Goal: Navigation & Orientation: Find specific page/section

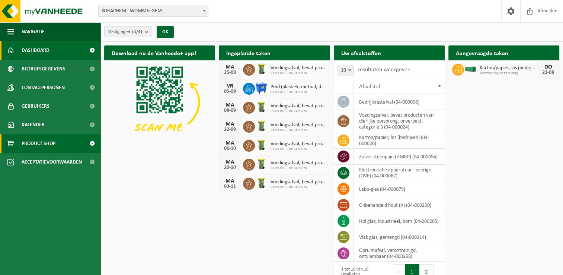
click at [29, 142] on span "Product Shop" at bounding box center [39, 143] width 34 height 19
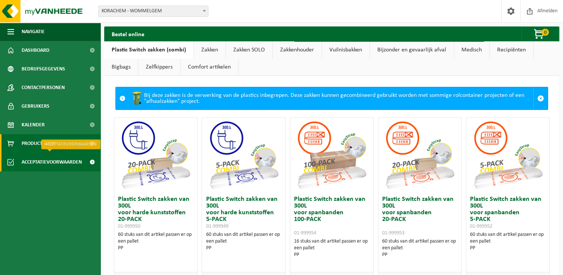
click at [35, 160] on span "Acceptatievoorwaarden" at bounding box center [52, 162] width 60 height 19
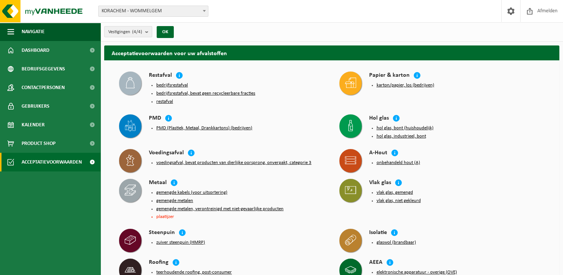
click at [31, 123] on span "Kalender" at bounding box center [33, 124] width 23 height 19
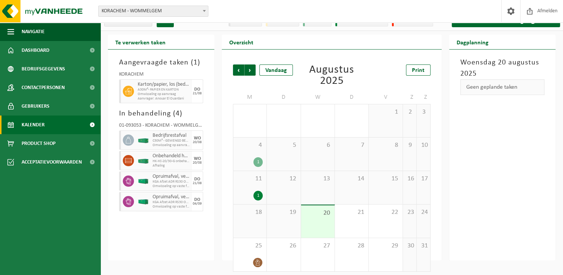
scroll to position [14, 0]
